Goal: Information Seeking & Learning: Learn about a topic

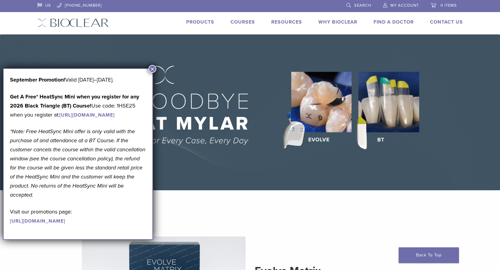
click at [152, 69] on button "×" at bounding box center [152, 69] width 8 height 8
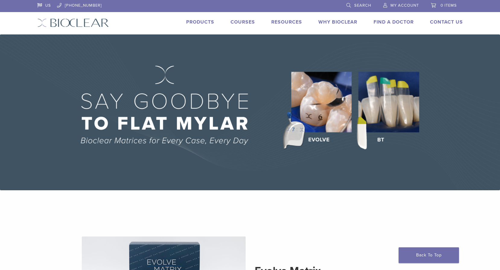
click at [201, 21] on link "Products" at bounding box center [200, 22] width 28 height 6
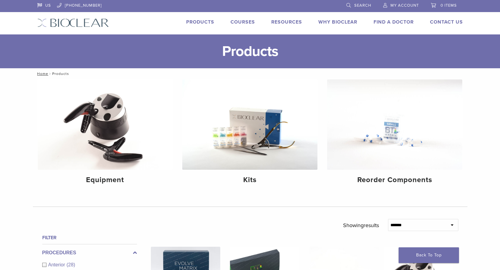
click at [342, 22] on link "Why Bioclear" at bounding box center [337, 22] width 39 height 6
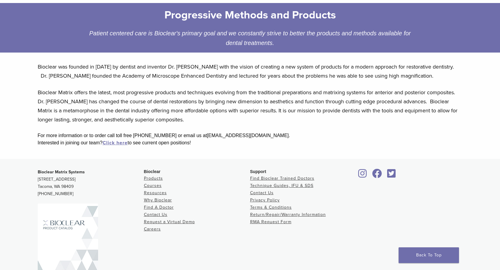
scroll to position [121, 0]
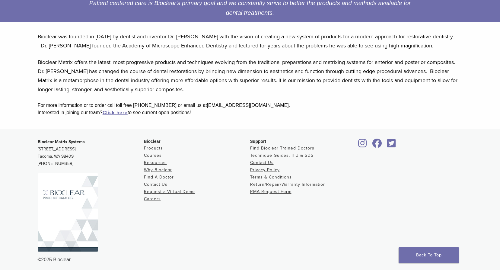
drag, startPoint x: 217, startPoint y: 120, endPoint x: 71, endPoint y: 54, distance: 161.2
click at [71, 54] on div "Bioclear was founded in [DATE] by dentist and inventor Dr. [PERSON_NAME] with t…" at bounding box center [250, 77] width 434 height 101
drag, startPoint x: 71, startPoint y: 54, endPoint x: 50, endPoint y: 41, distance: 24.4
click at [51, 42] on p "Bioclear was founded in 2007 by dentist and inventor Dr. David Clark with the v…" at bounding box center [250, 41] width 425 height 18
drag, startPoint x: 38, startPoint y: 36, endPoint x: 218, endPoint y: 111, distance: 195.1
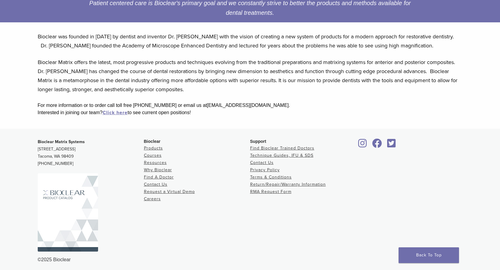
click at [218, 111] on div "Bioclear was founded in 2007 by dentist and inventor Dr. David Clark with the v…" at bounding box center [250, 77] width 434 height 101
drag, startPoint x: 218, startPoint y: 111, endPoint x: 219, endPoint y: 115, distance: 4.0
click at [218, 115] on div "Interested in joining our team? Click here to see current open positions!" at bounding box center [250, 112] width 425 height 7
drag, startPoint x: 222, startPoint y: 117, endPoint x: 41, endPoint y: 35, distance: 198.9
click at [41, 35] on div "Bioclear was founded in 2007 by dentist and inventor Dr. David Clark with the v…" at bounding box center [250, 77] width 434 height 101
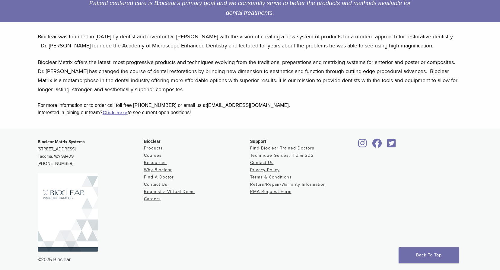
drag, startPoint x: 41, startPoint y: 35, endPoint x: 180, endPoint y: 79, distance: 146.1
click at [180, 79] on p "Bioclear Matrix offers the latest, most progressive products and techniques evo…" at bounding box center [250, 76] width 425 height 36
click at [200, 89] on p "Bioclear Matrix offers the latest, most progressive products and techniques evo…" at bounding box center [250, 76] width 425 height 36
drag, startPoint x: 196, startPoint y: 112, endPoint x: 46, endPoint y: 40, distance: 165.9
click at [46, 40] on div "Bioclear was founded in 2007 by dentist and inventor Dr. David Clark with the v…" at bounding box center [250, 77] width 434 height 101
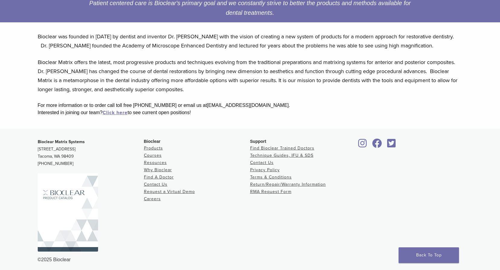
drag, startPoint x: 46, startPoint y: 40, endPoint x: 42, endPoint y: 39, distance: 4.7
click at [43, 39] on p "Bioclear was founded in 2007 by dentist and inventor Dr. David Clark with the v…" at bounding box center [250, 41] width 425 height 18
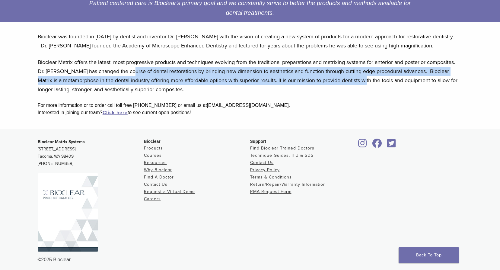
drag, startPoint x: 126, startPoint y: 68, endPoint x: 352, endPoint y: 81, distance: 226.4
click at [352, 81] on p "Bioclear Matrix offers the latest, most progressive products and techniques evo…" at bounding box center [250, 76] width 425 height 36
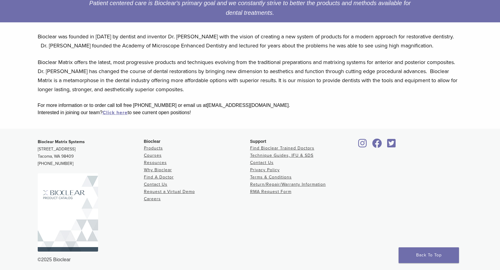
drag, startPoint x: 352, startPoint y: 81, endPoint x: 315, endPoint y: 86, distance: 36.7
click at [315, 86] on p "Bioclear Matrix offers the latest, most progressive products and techniques evo…" at bounding box center [250, 76] width 425 height 36
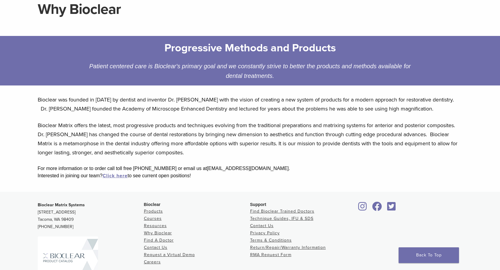
scroll to position [60, 0]
